Goal: Book appointment/travel/reservation

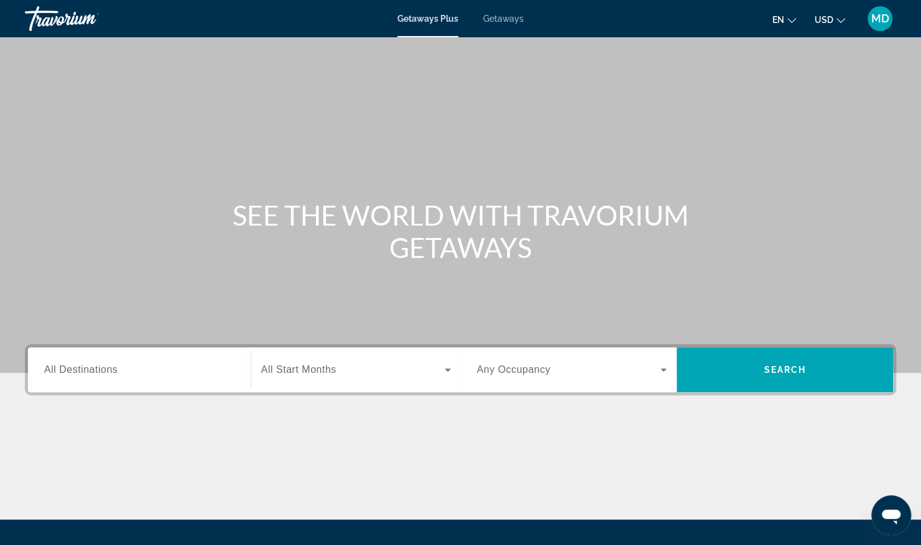
click at [119, 376] on input "Destination All Destinations" at bounding box center [139, 370] width 190 height 15
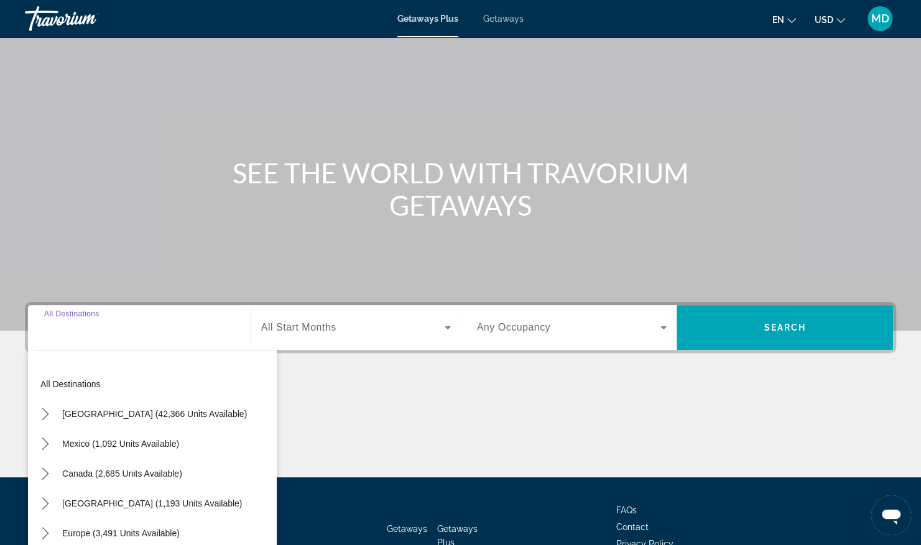
scroll to position [126, 0]
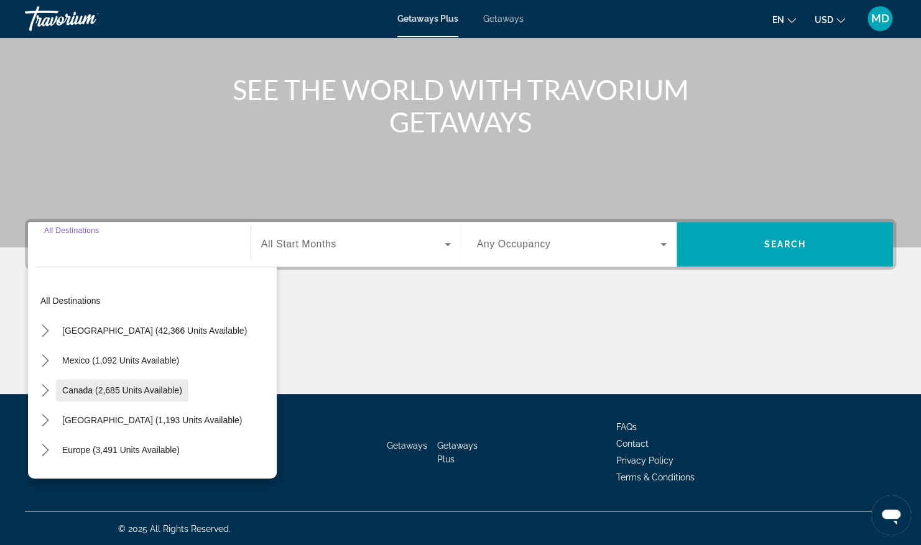
click at [111, 392] on span "Canada (2,685 units available)" at bounding box center [122, 391] width 120 height 10
type input "**********"
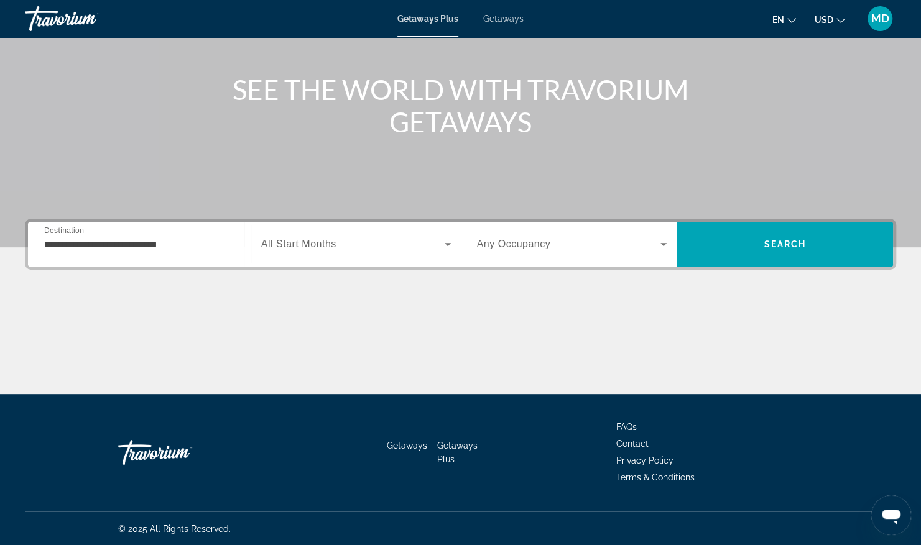
click at [313, 246] on span "All Start Months" at bounding box center [298, 244] width 75 height 11
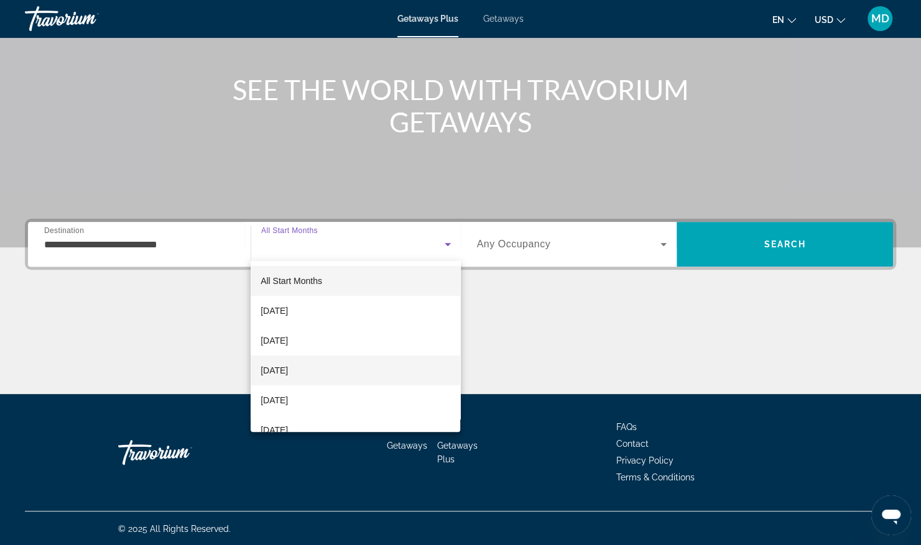
click at [288, 375] on span "[DATE]" at bounding box center [274, 370] width 27 height 15
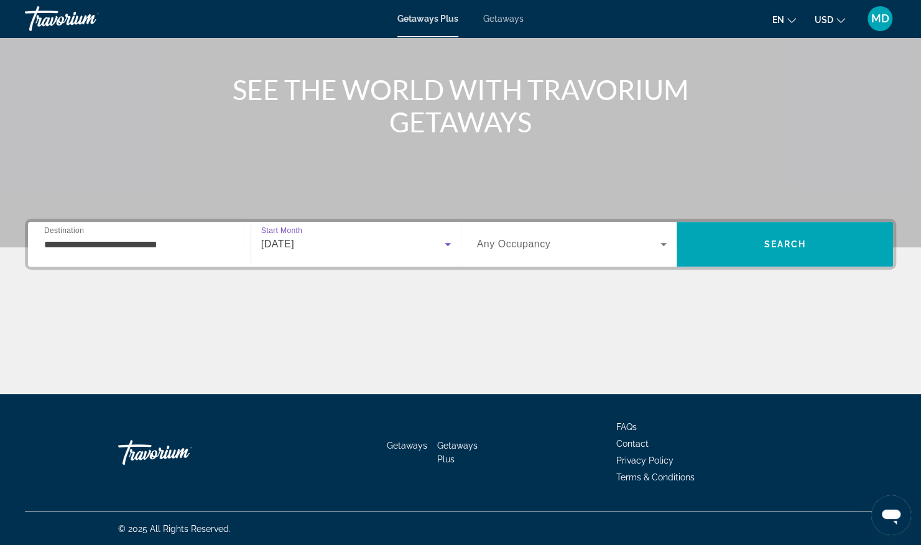
click at [564, 249] on span "Search widget" at bounding box center [569, 244] width 184 height 15
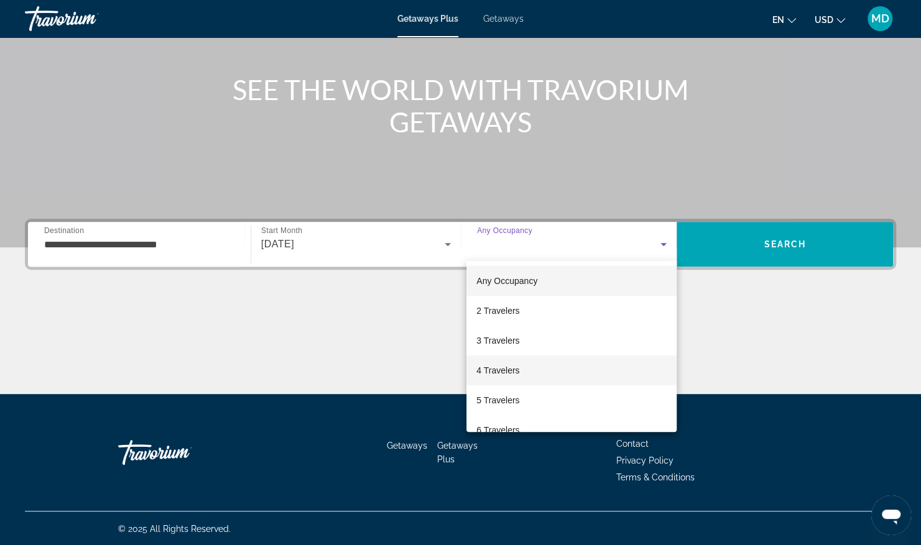
click at [504, 374] on span "4 Travelers" at bounding box center [497, 370] width 43 height 15
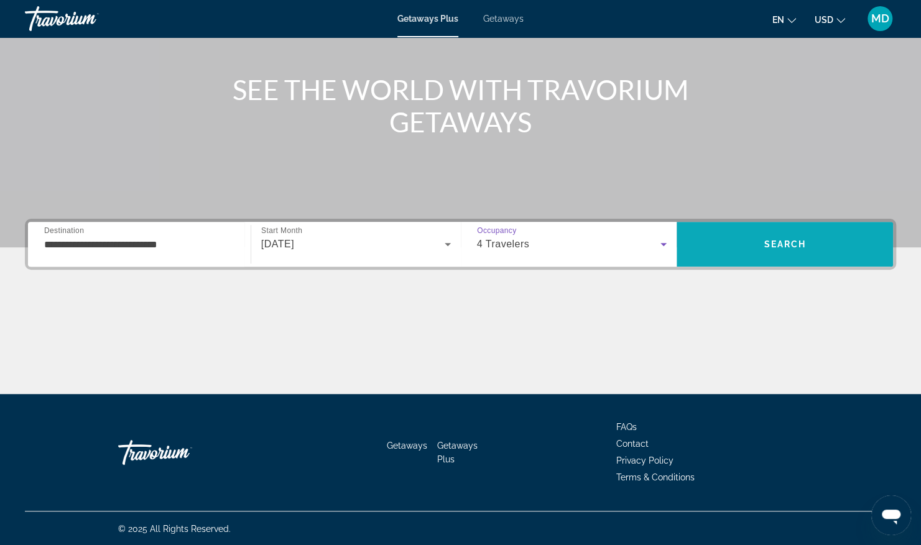
click at [769, 241] on span "Search" at bounding box center [785, 244] width 42 height 10
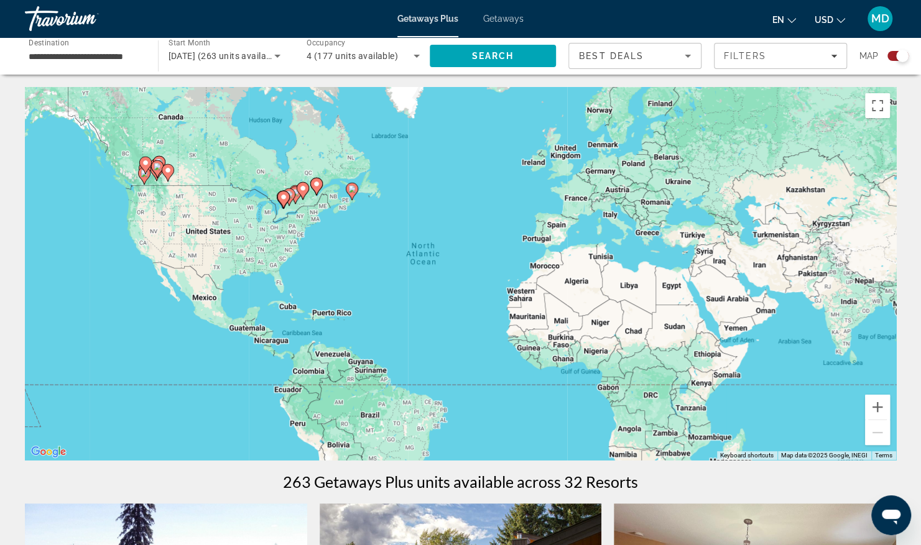
click at [91, 47] on div "**********" at bounding box center [85, 56] width 113 height 35
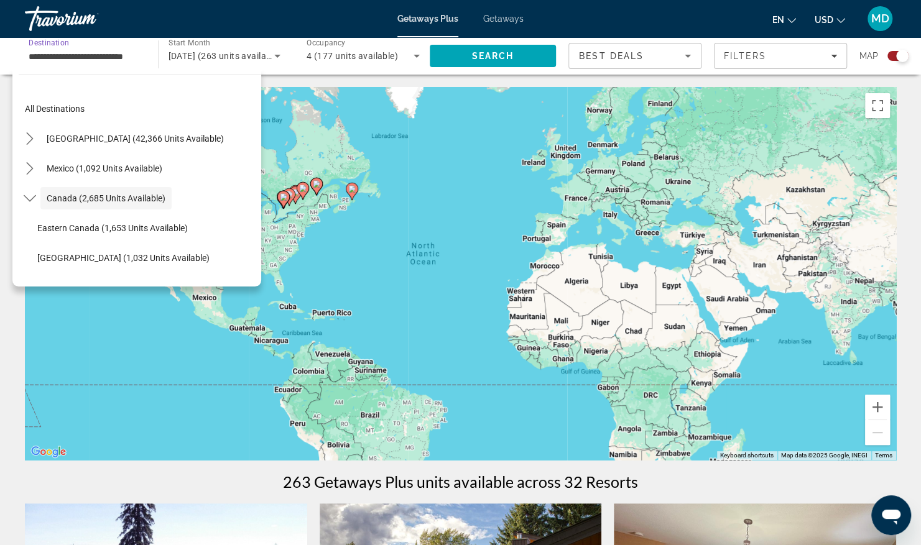
scroll to position [14, 0]
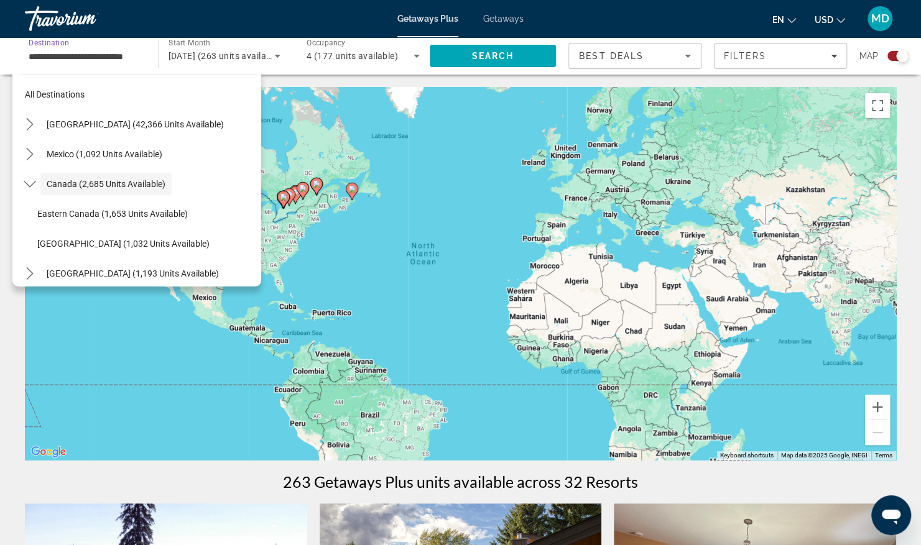
click at [471, 210] on div "To activate drag with keyboard, press Alt + Enter. Once in keyboard drag state,…" at bounding box center [460, 273] width 871 height 373
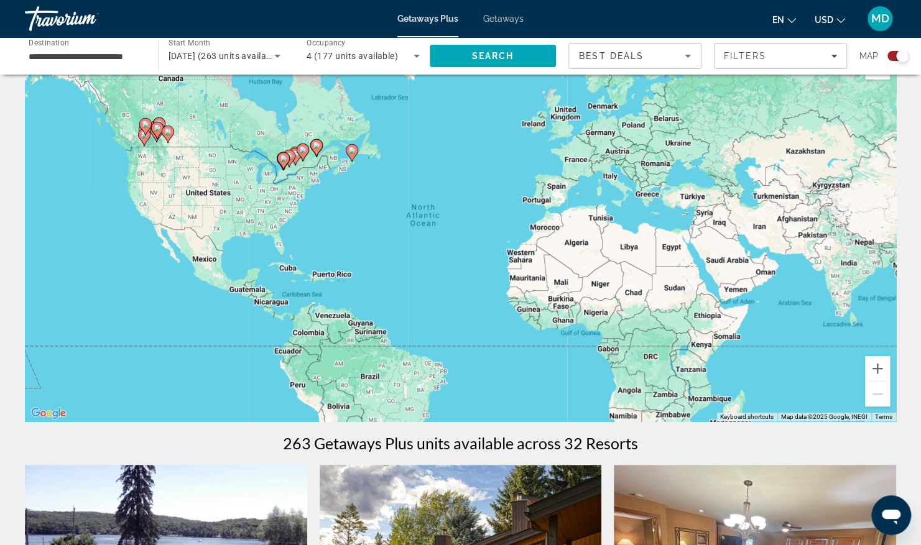
scroll to position [0, 0]
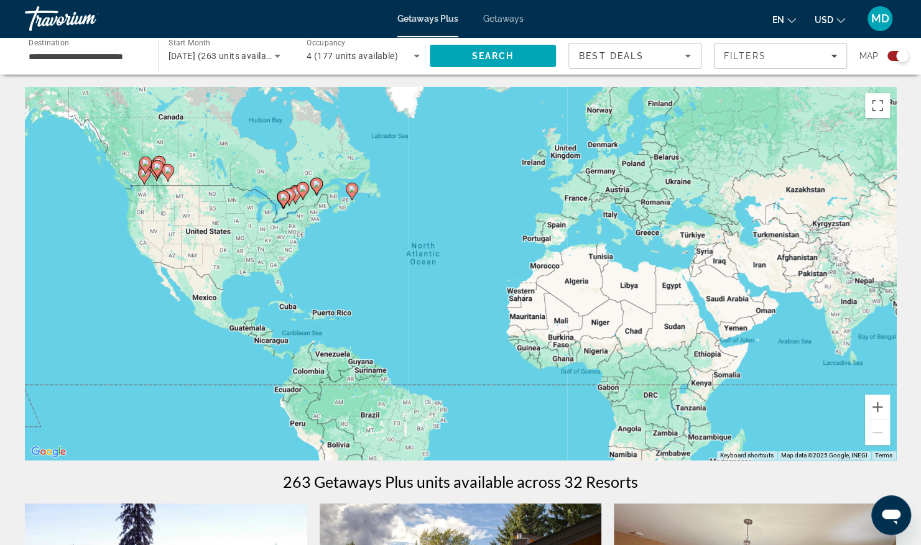
click at [177, 121] on div "To activate drag with keyboard, press Alt + Enter. Once in keyboard drag state,…" at bounding box center [460, 273] width 871 height 373
click at [124, 157] on div "To activate drag with keyboard, press Alt + Enter. Once in keyboard drag state,…" at bounding box center [460, 273] width 871 height 373
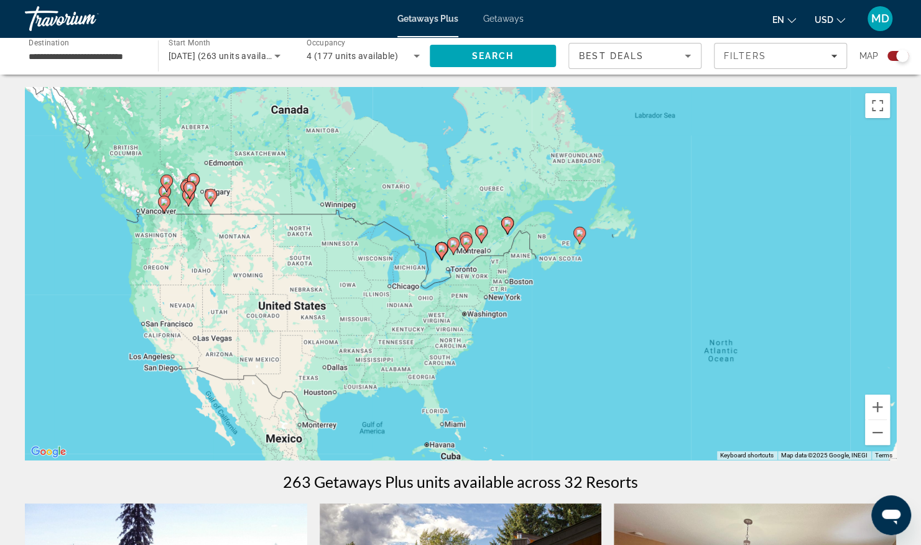
click at [131, 161] on div "To activate drag with keyboard, press Alt + Enter. Once in keyboard drag state,…" at bounding box center [460, 273] width 871 height 373
click at [130, 160] on div "To activate drag with keyboard, press Alt + Enter. Once in keyboard drag state,…" at bounding box center [460, 273] width 871 height 373
click at [128, 155] on div "To activate drag with keyboard, press Alt + Enter. Once in keyboard drag state,…" at bounding box center [460, 273] width 871 height 373
click at [129, 157] on div "To activate drag with keyboard, press Alt + Enter. Once in keyboard drag state,…" at bounding box center [460, 273] width 871 height 373
click at [129, 158] on div "To activate drag with keyboard, press Alt + Enter. Once in keyboard drag state,…" at bounding box center [460, 273] width 871 height 373
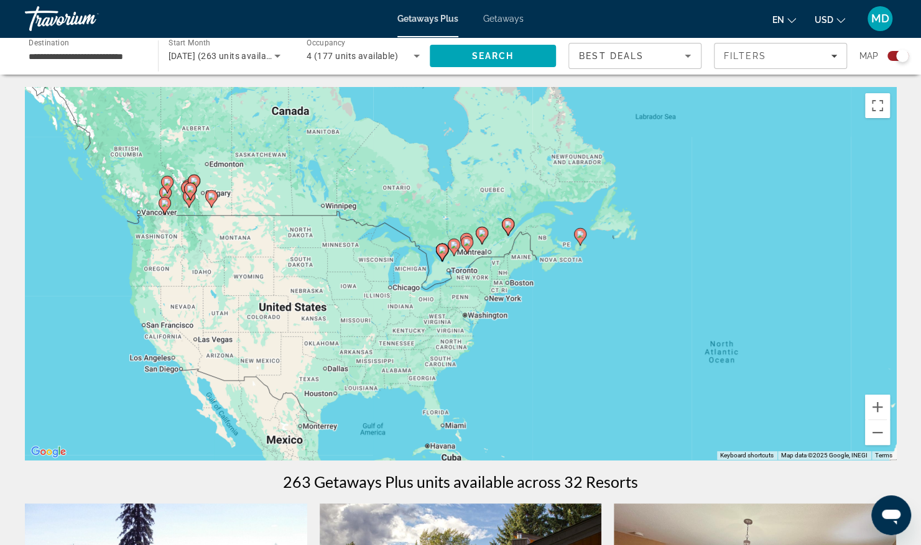
click at [130, 159] on div "To activate drag with keyboard, press Alt + Enter. Once in keyboard drag state,…" at bounding box center [460, 273] width 871 height 373
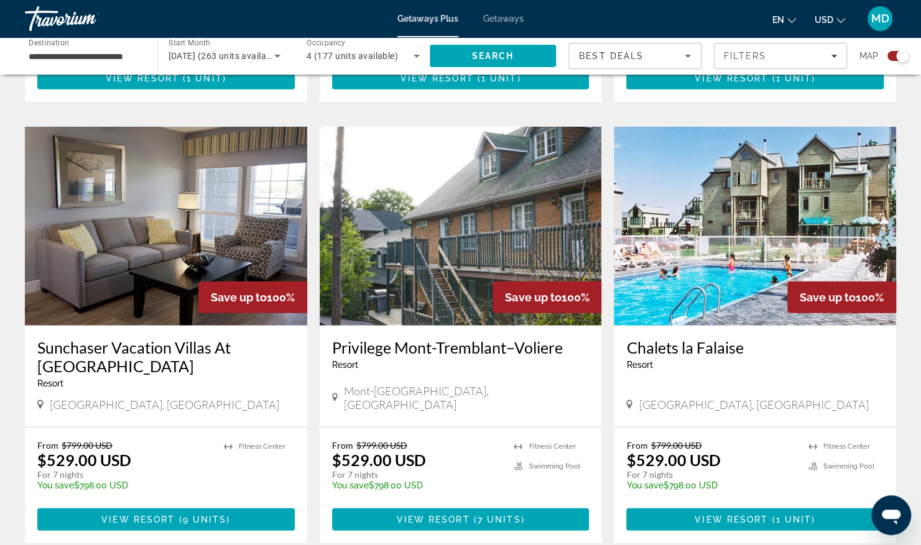
scroll to position [1826, 0]
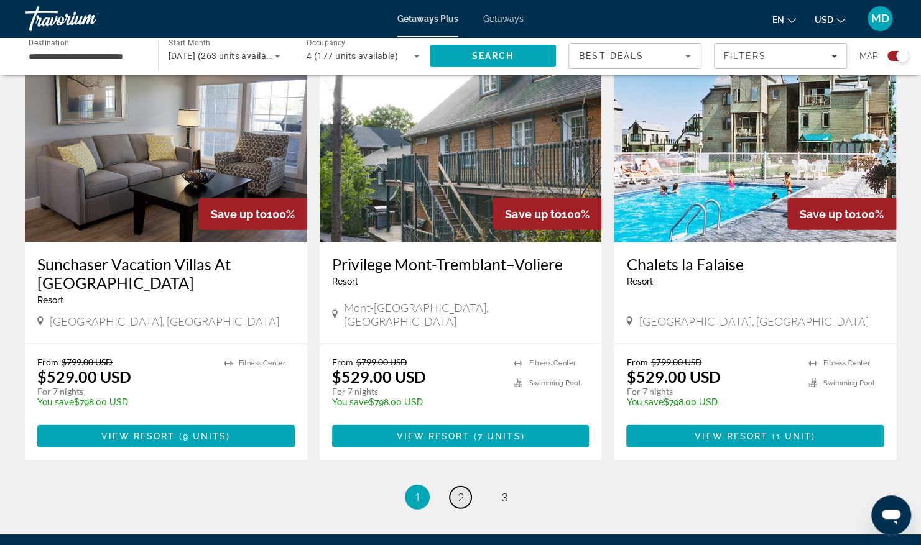
click at [461, 491] on span "2" at bounding box center [461, 498] width 6 height 14
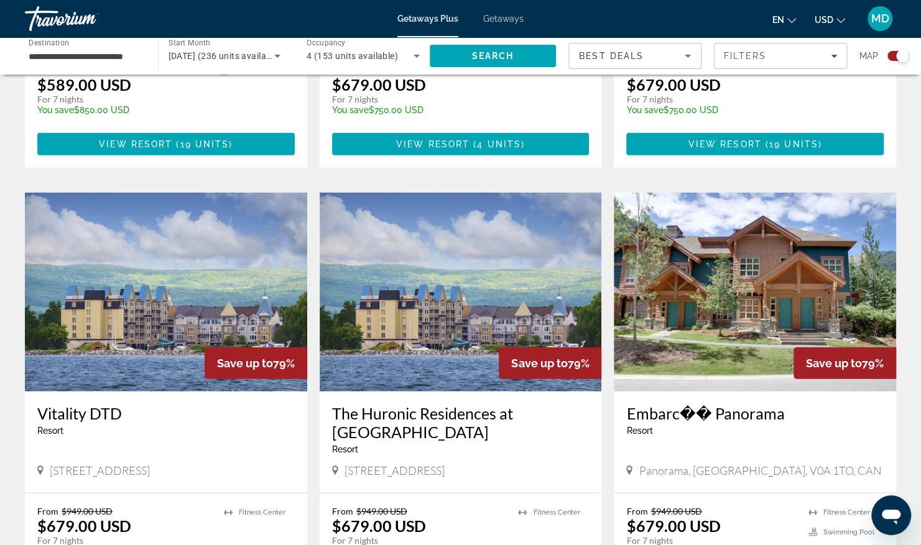
scroll to position [1741, 0]
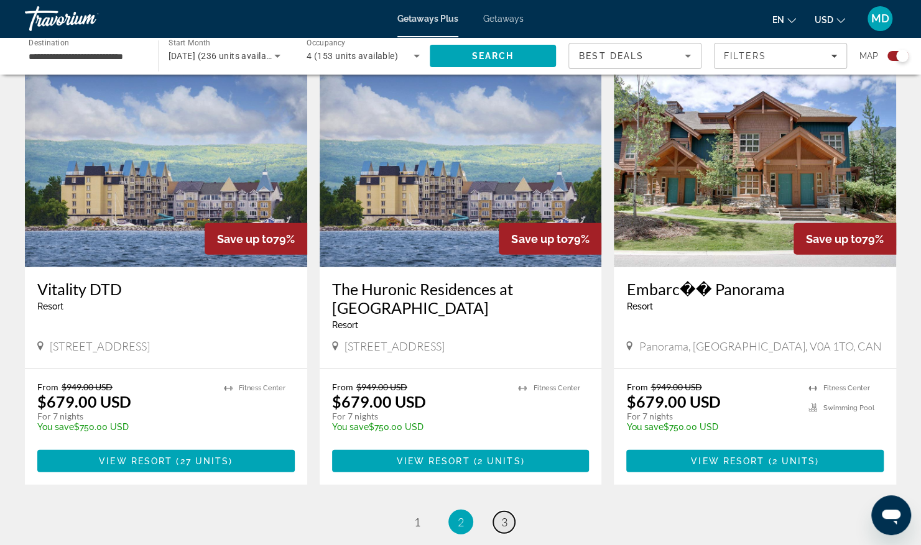
click at [506, 516] on span "3" at bounding box center [504, 523] width 6 height 14
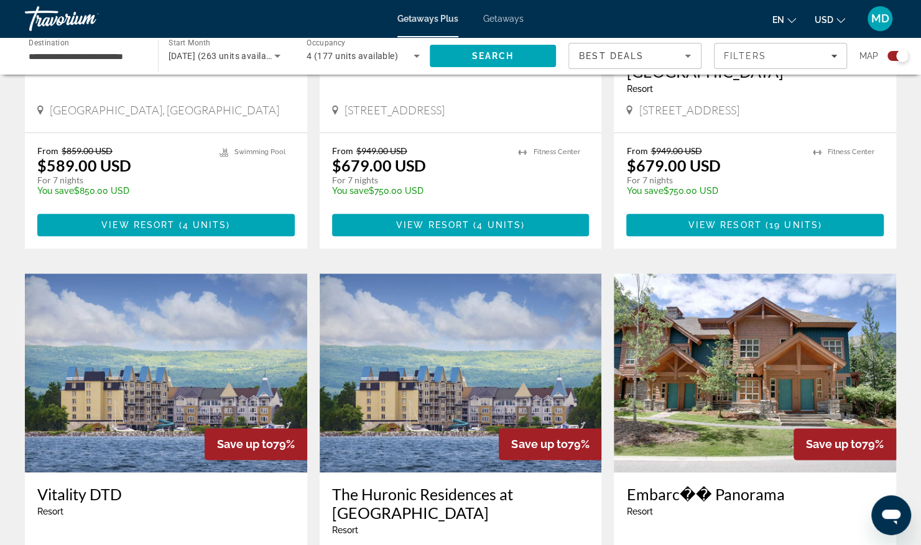
scroll to position [746, 0]
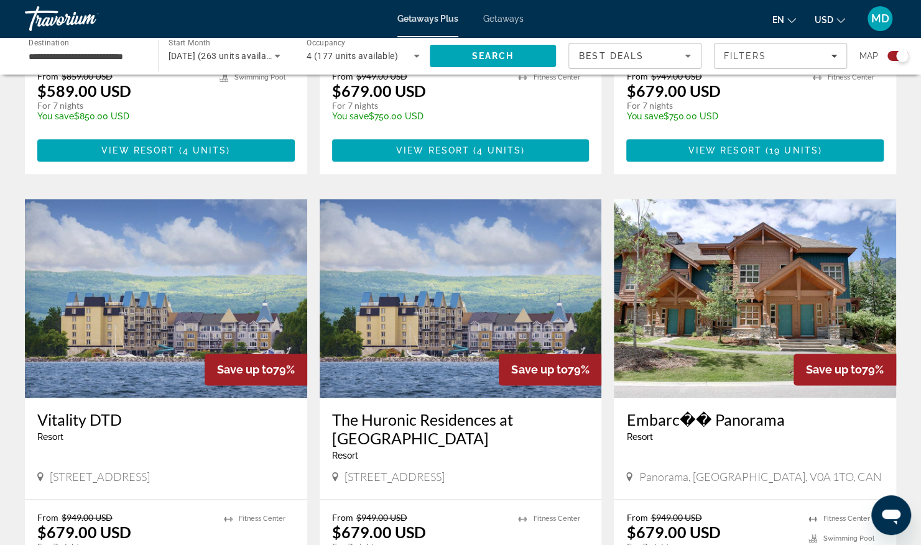
click at [277, 52] on icon "Search widget" at bounding box center [277, 56] width 15 height 15
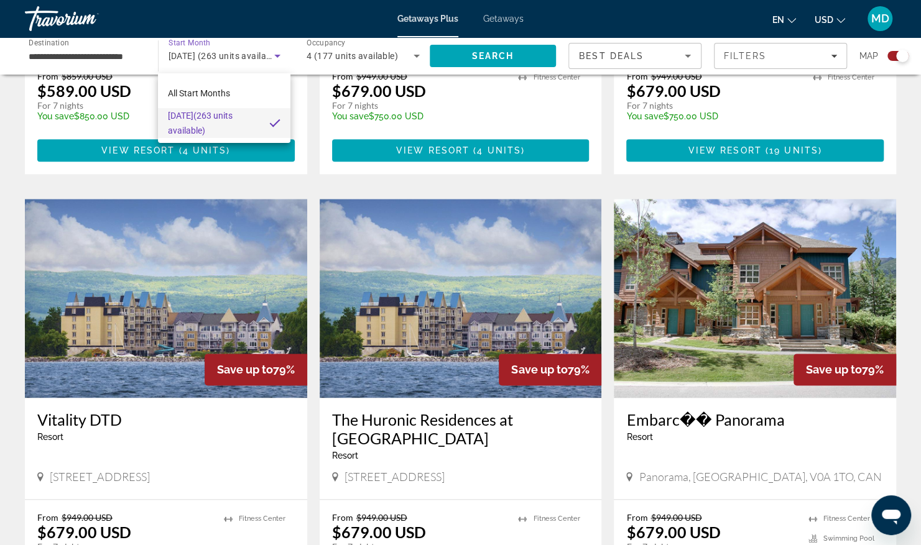
click at [255, 124] on span "[DATE] (263 units available)" at bounding box center [213, 123] width 91 height 30
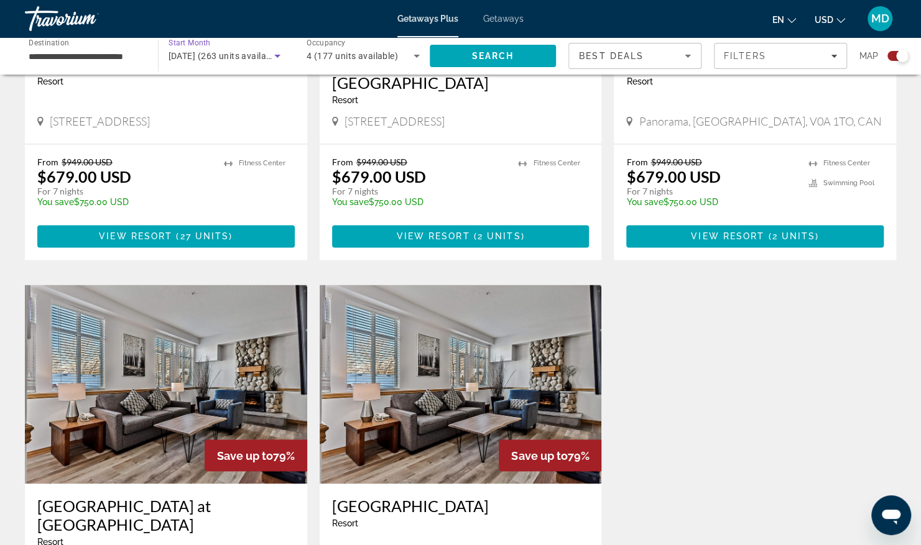
scroll to position [995, 0]
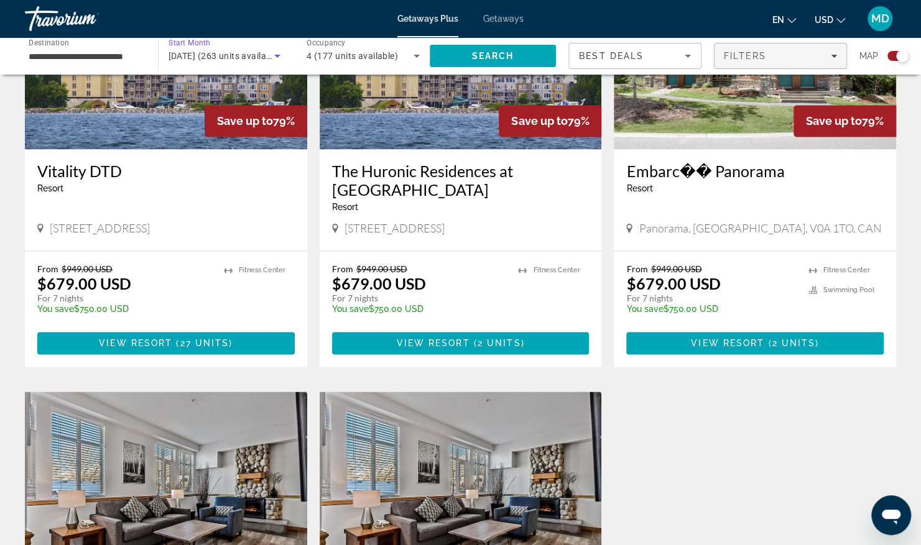
click at [838, 60] on span "Filters" at bounding box center [781, 56] width 132 height 30
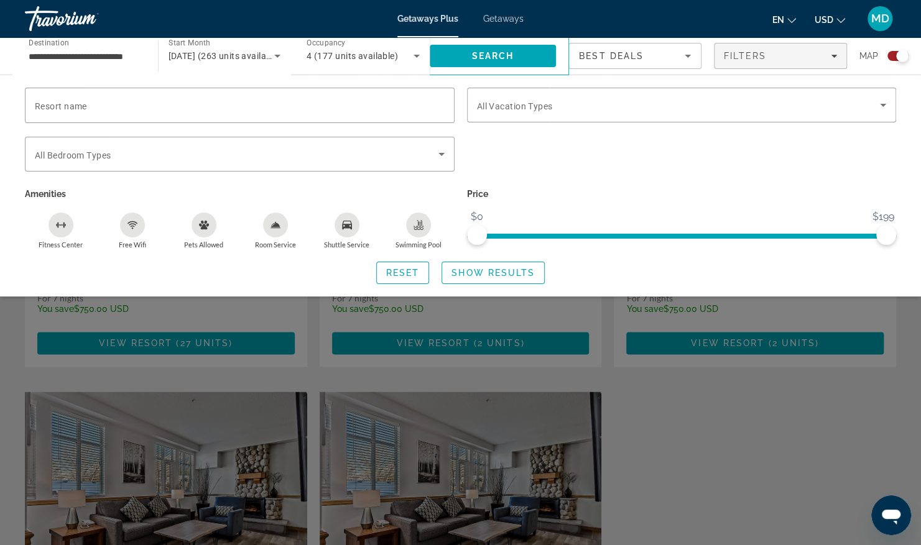
click at [419, 231] on div "Swimming Pool" at bounding box center [418, 225] width 25 height 25
click at [440, 154] on icon "Search widget" at bounding box center [441, 154] width 6 height 3
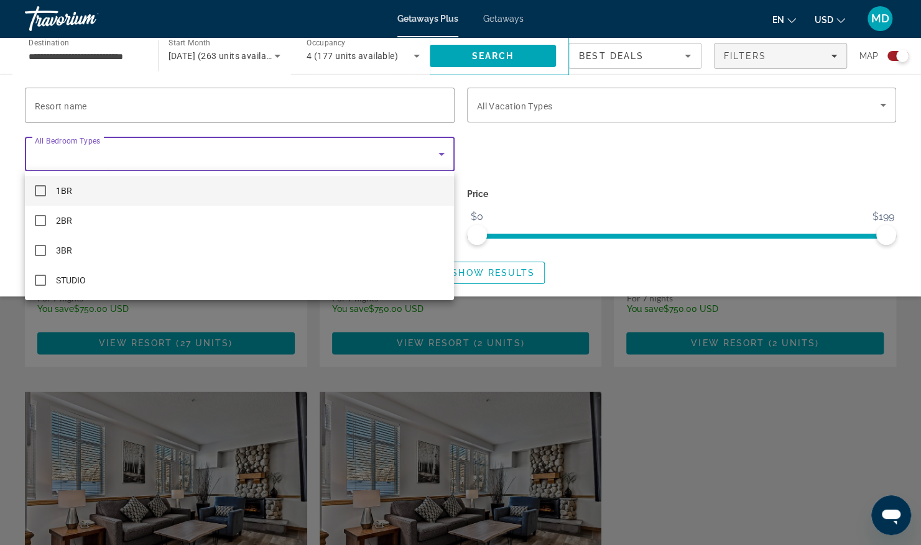
click at [192, 188] on mat-option "1BR" at bounding box center [239, 191] width 429 height 30
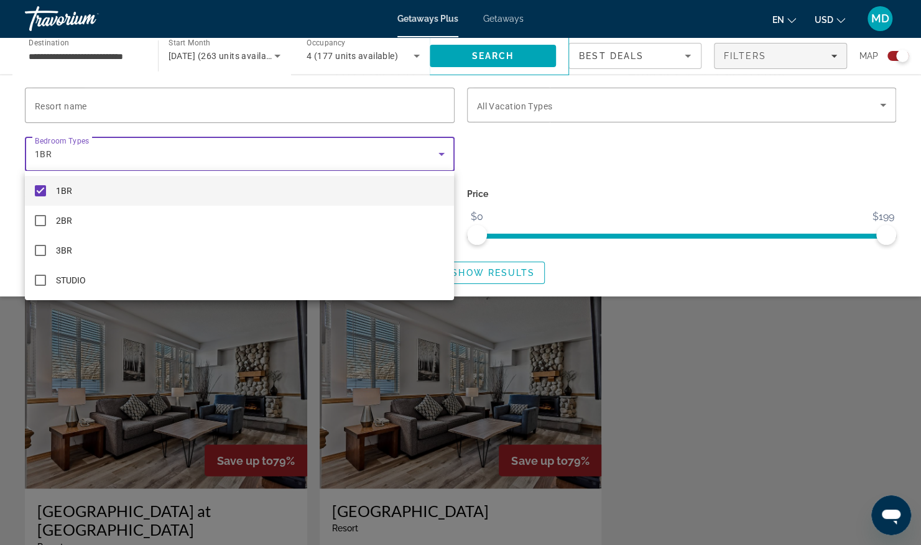
scroll to position [933, 0]
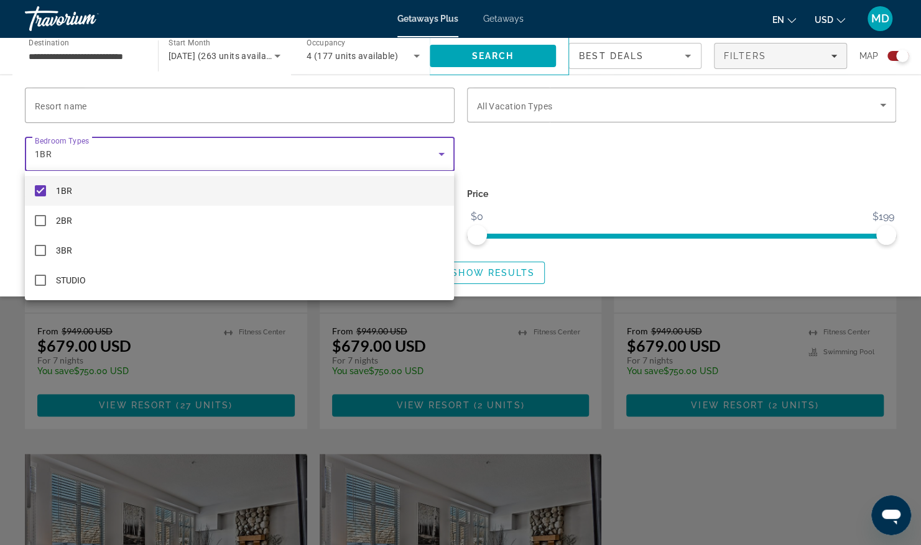
click at [631, 183] on div at bounding box center [460, 272] width 921 height 545
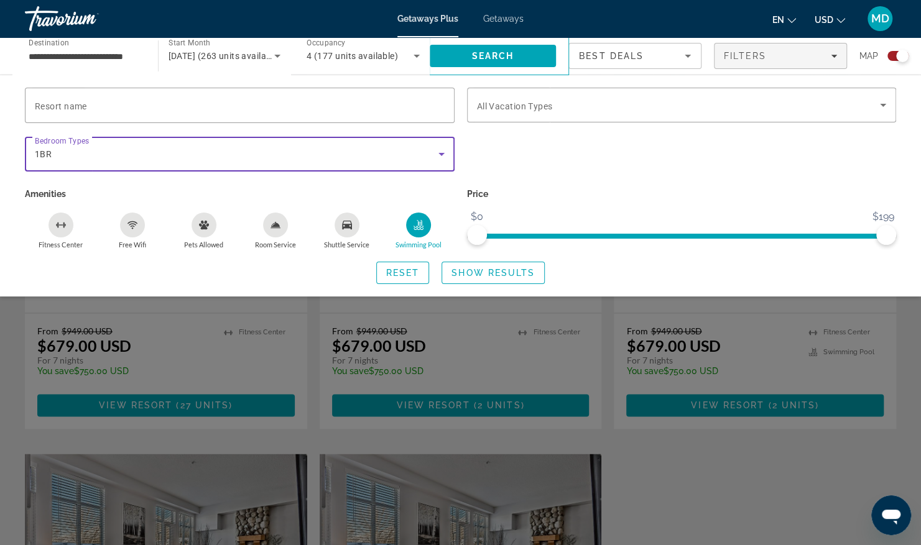
click at [445, 155] on icon "Search widget" at bounding box center [441, 154] width 15 height 15
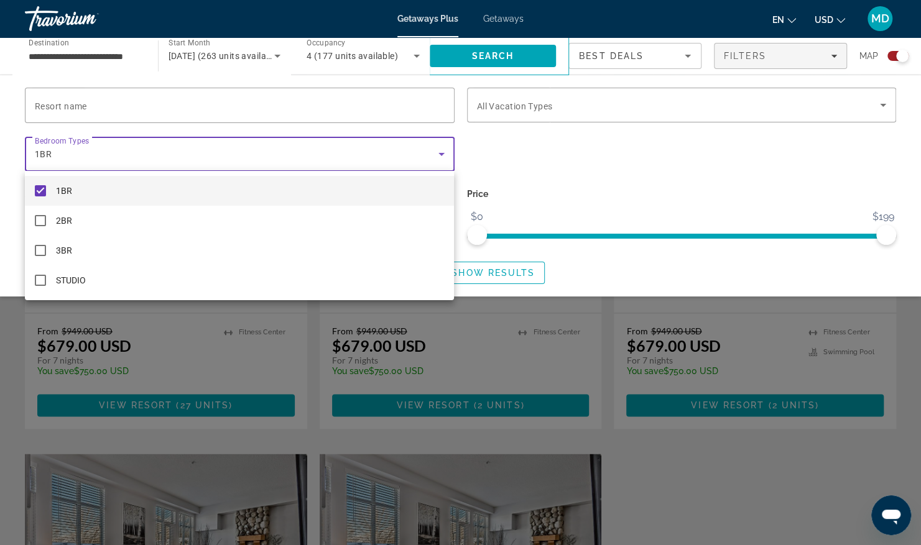
click at [38, 190] on mat-pseudo-checkbox at bounding box center [40, 190] width 11 height 11
click at [752, 235] on div at bounding box center [460, 272] width 921 height 545
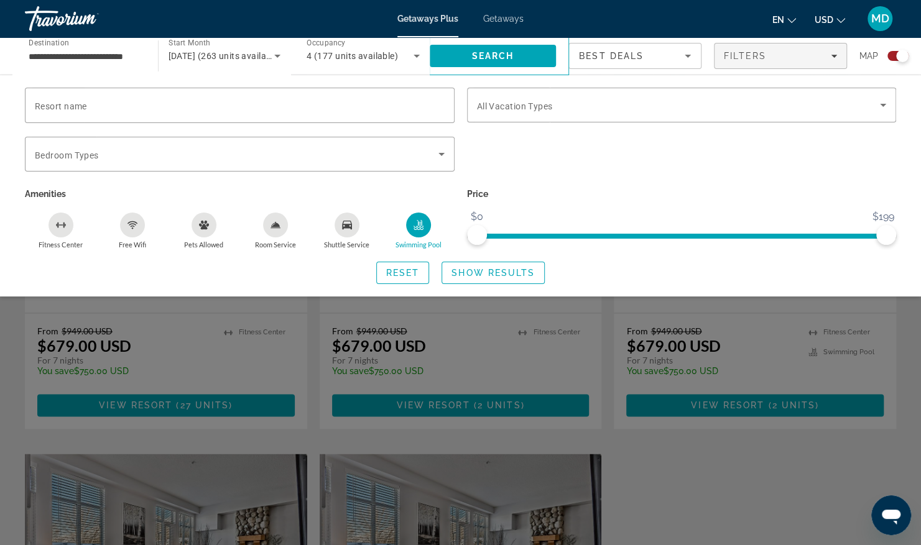
scroll to position [622, 0]
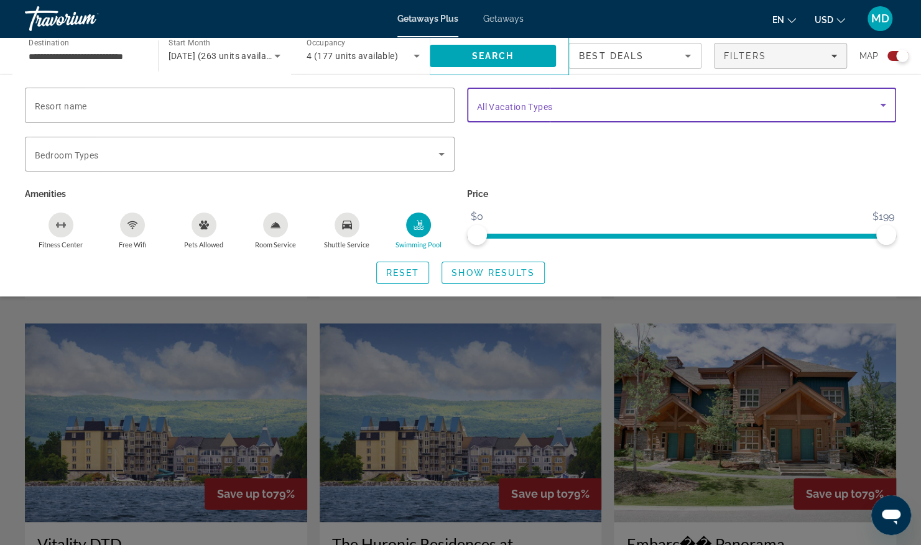
click at [886, 104] on icon "Search widget" at bounding box center [883, 105] width 15 height 15
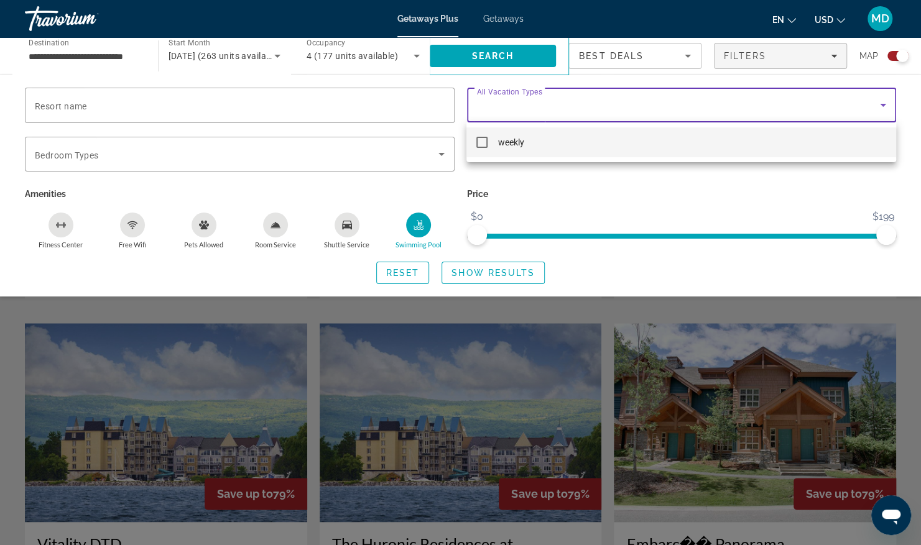
drag, startPoint x: 552, startPoint y: 146, endPoint x: 637, endPoint y: 141, distance: 85.4
click at [553, 146] on mat-option "weekly" at bounding box center [680, 142] width 429 height 30
click at [587, 185] on div at bounding box center [460, 272] width 921 height 545
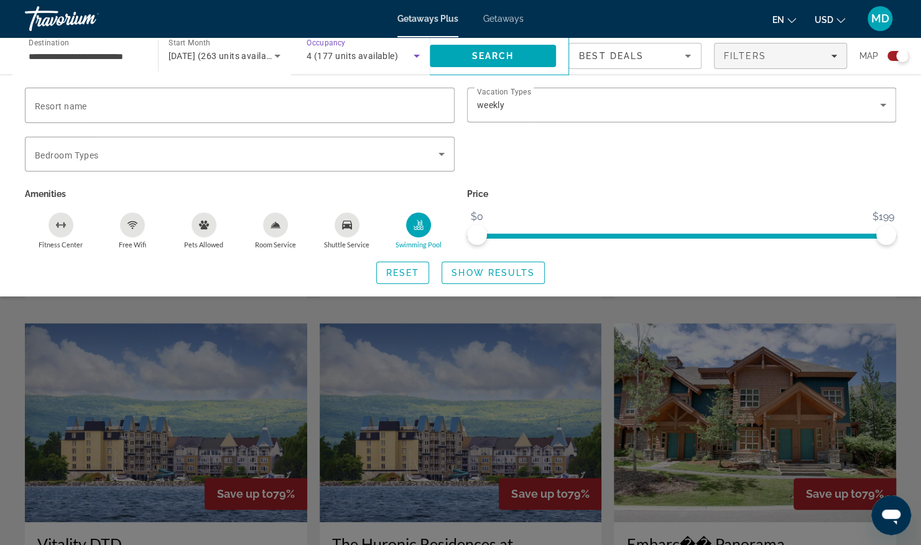
click at [409, 58] on icon "Search widget" at bounding box center [416, 56] width 15 height 15
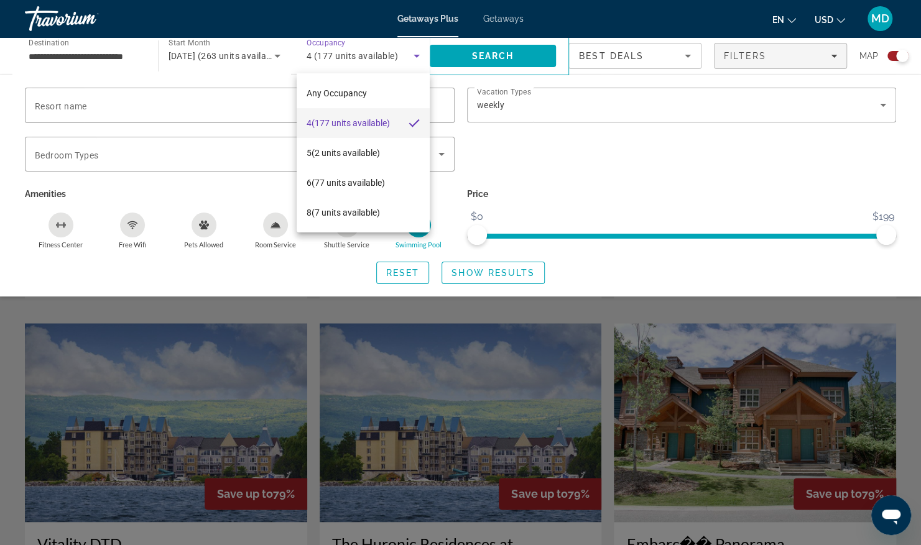
click at [409, 58] on div at bounding box center [460, 272] width 921 height 545
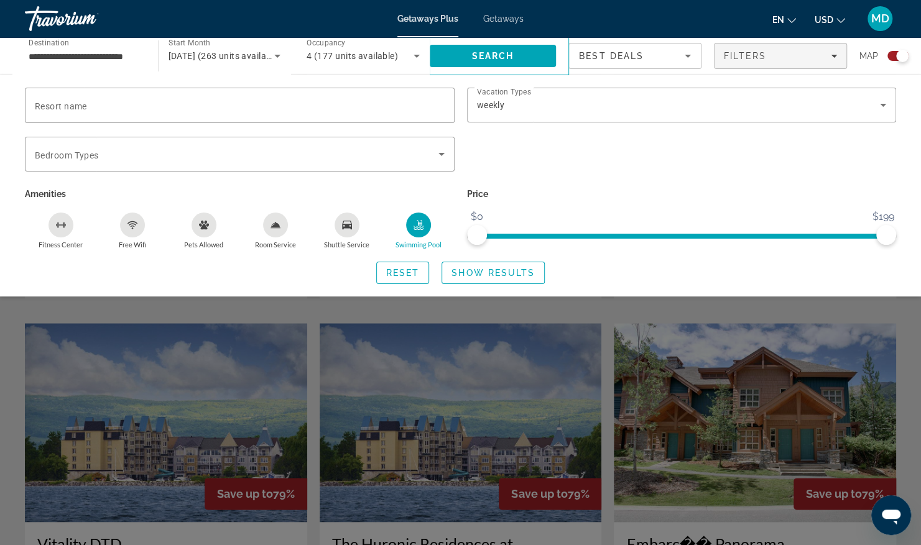
click at [141, 56] on input "**********" at bounding box center [85, 56] width 113 height 15
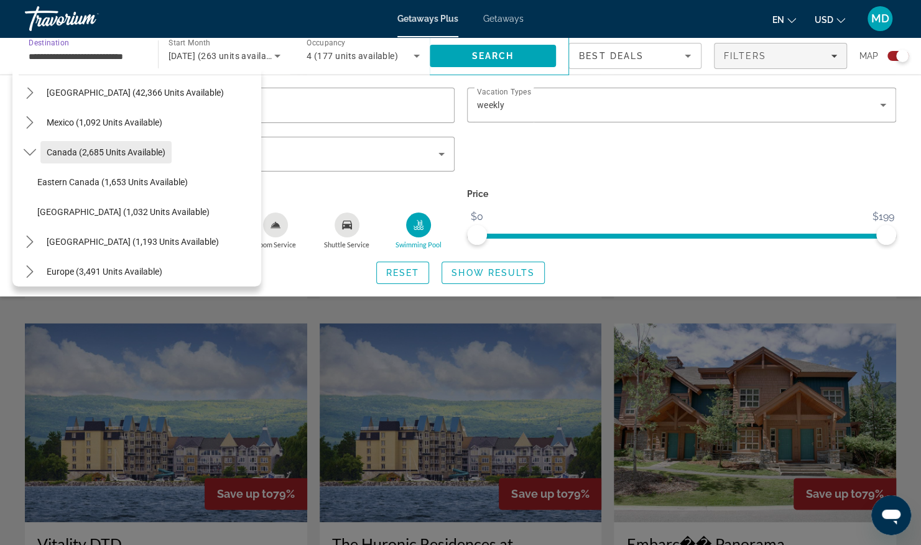
scroll to position [62, 0]
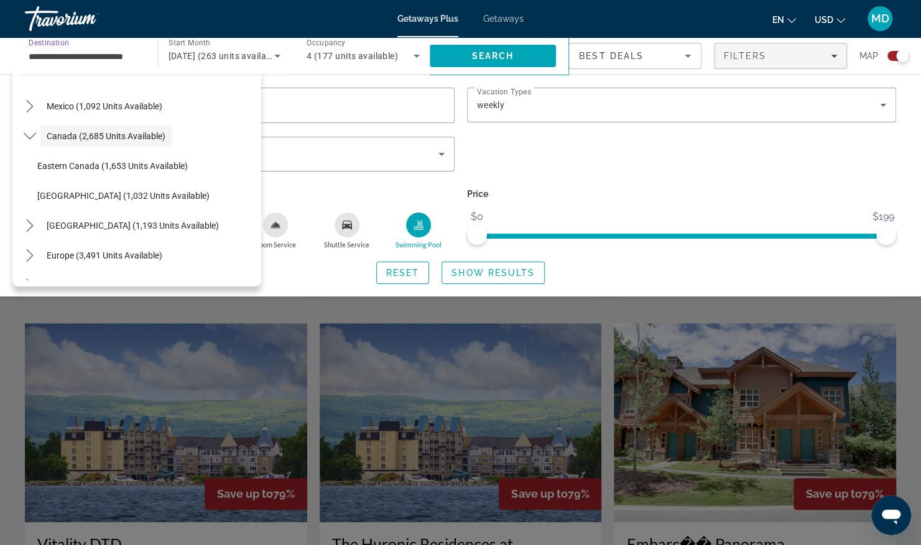
click at [658, 264] on div "Reset Show Results" at bounding box center [460, 273] width 871 height 22
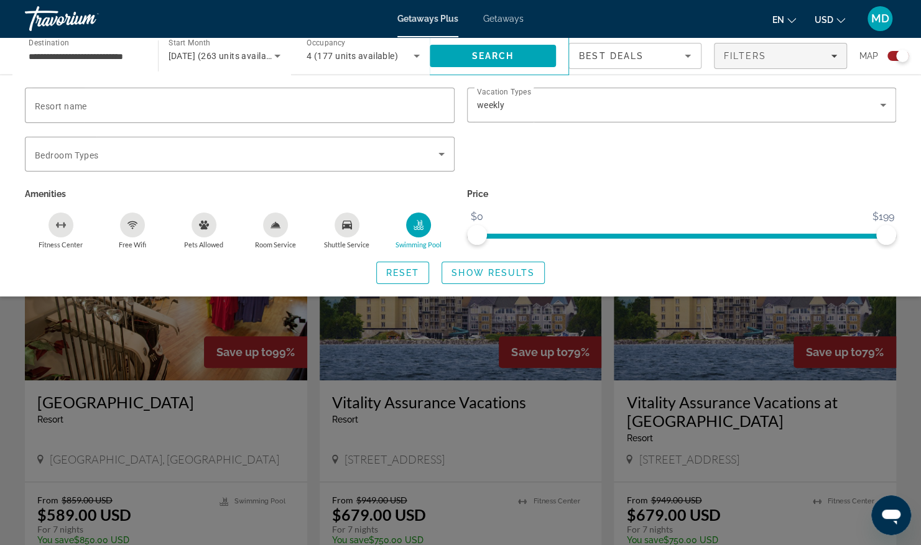
scroll to position [249, 0]
